Goal: Find specific fact: Find specific fact

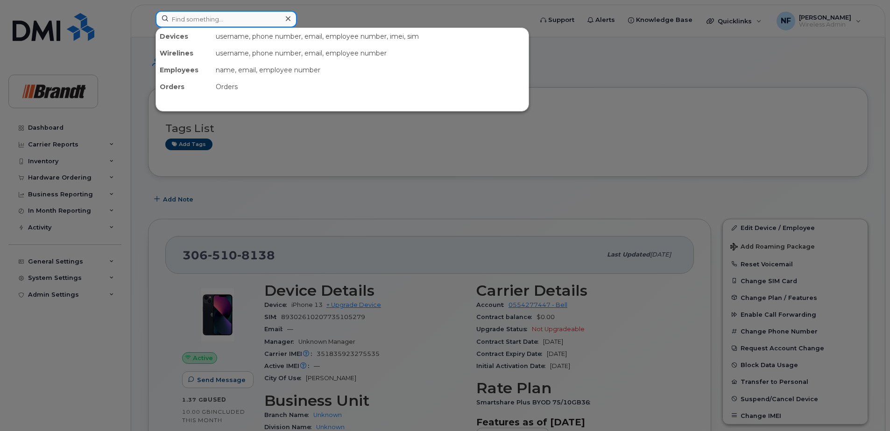
click at [252, 22] on input at bounding box center [226, 19] width 141 height 17
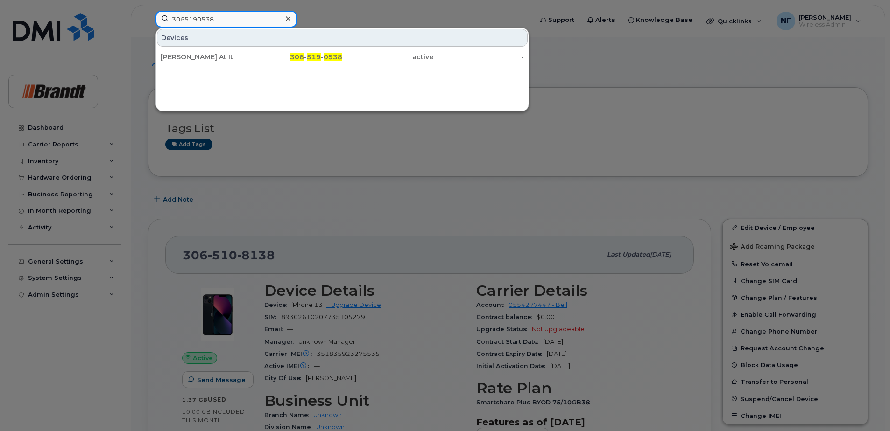
type input "3065190538"
click at [342, 50] on div "306 - 519 - 0538" at bounding box center [387, 57] width 91 height 17
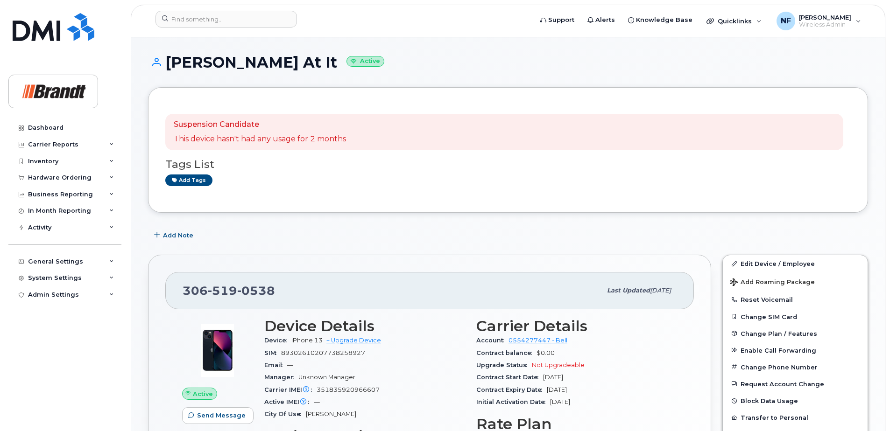
click at [255, 282] on div "306 519 0538" at bounding box center [392, 291] width 419 height 20
copy span "306 519 0538"
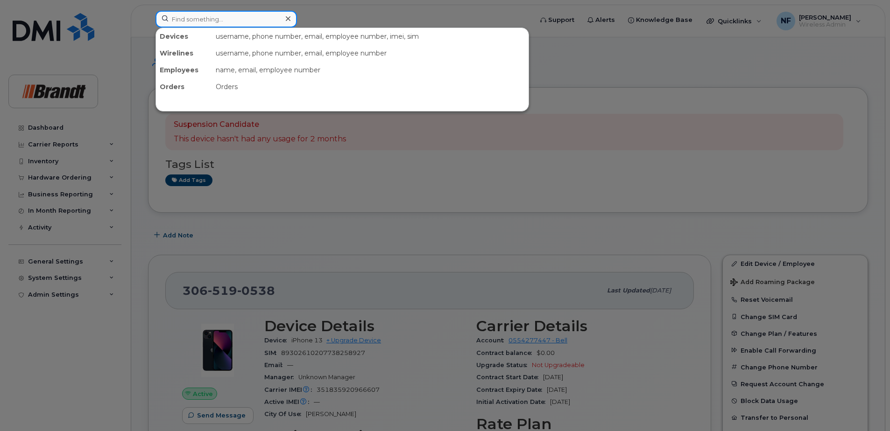
click at [262, 16] on input at bounding box center [226, 19] width 141 height 17
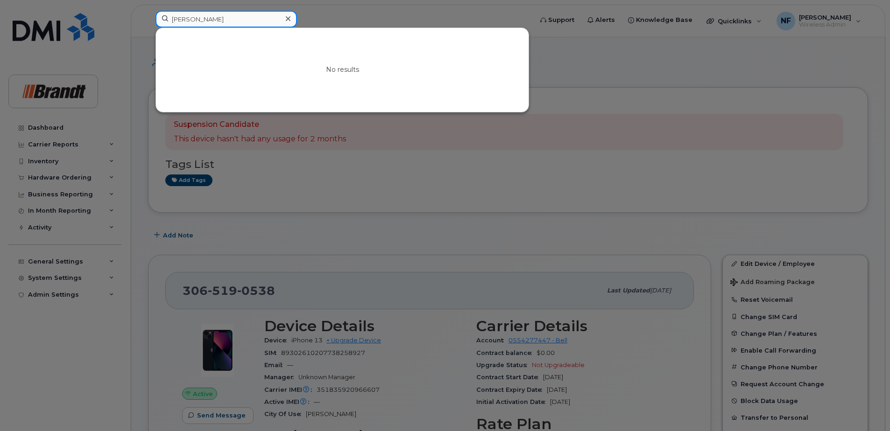
drag, startPoint x: 202, startPoint y: 21, endPoint x: 168, endPoint y: 21, distance: 34.1
click at [168, 21] on input "jon young" at bounding box center [226, 19] width 141 height 17
type input "young"
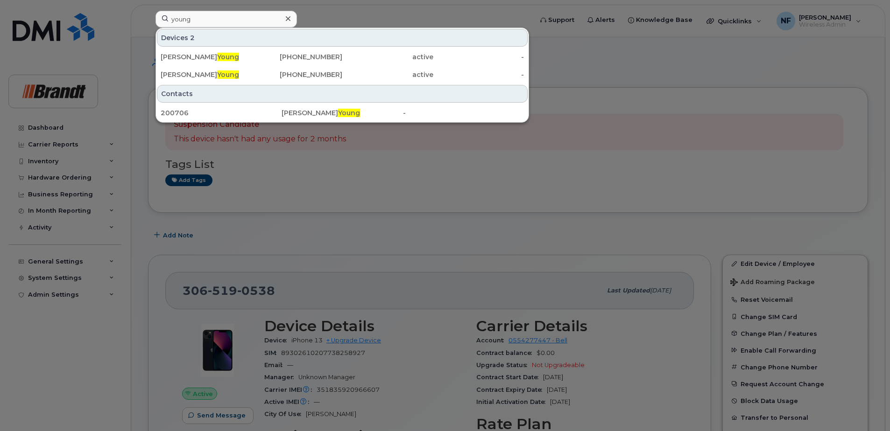
click at [245, 56] on div "Jonathan Young" at bounding box center [206, 56] width 91 height 9
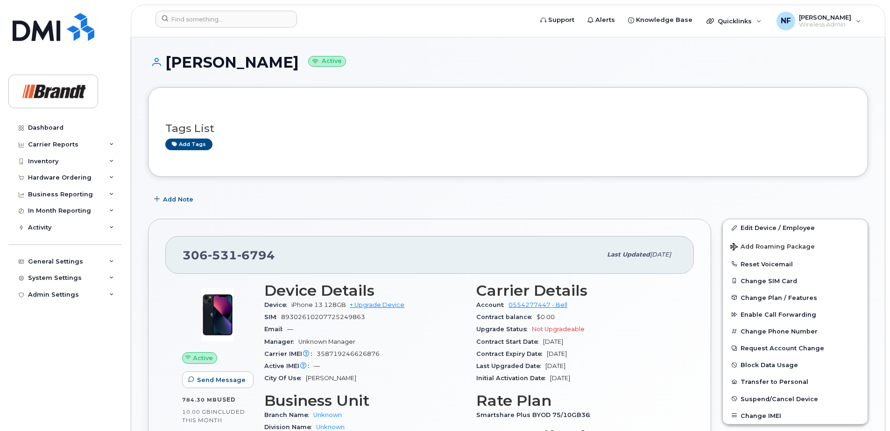
click at [257, 260] on span "6794" at bounding box center [256, 255] width 38 height 14
copy span "[PHONE_NUMBER]"
